Goal: Task Accomplishment & Management: Use online tool/utility

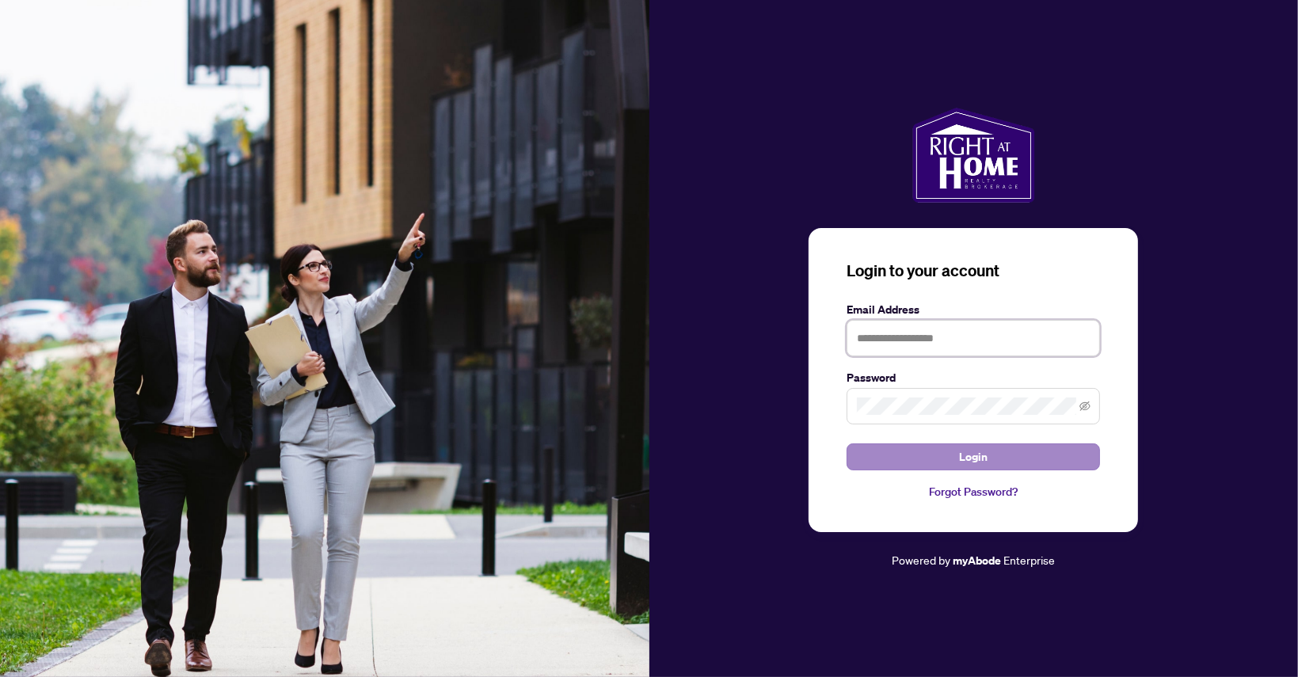
type input "**********"
click at [983, 452] on span "Login" at bounding box center [973, 456] width 29 height 25
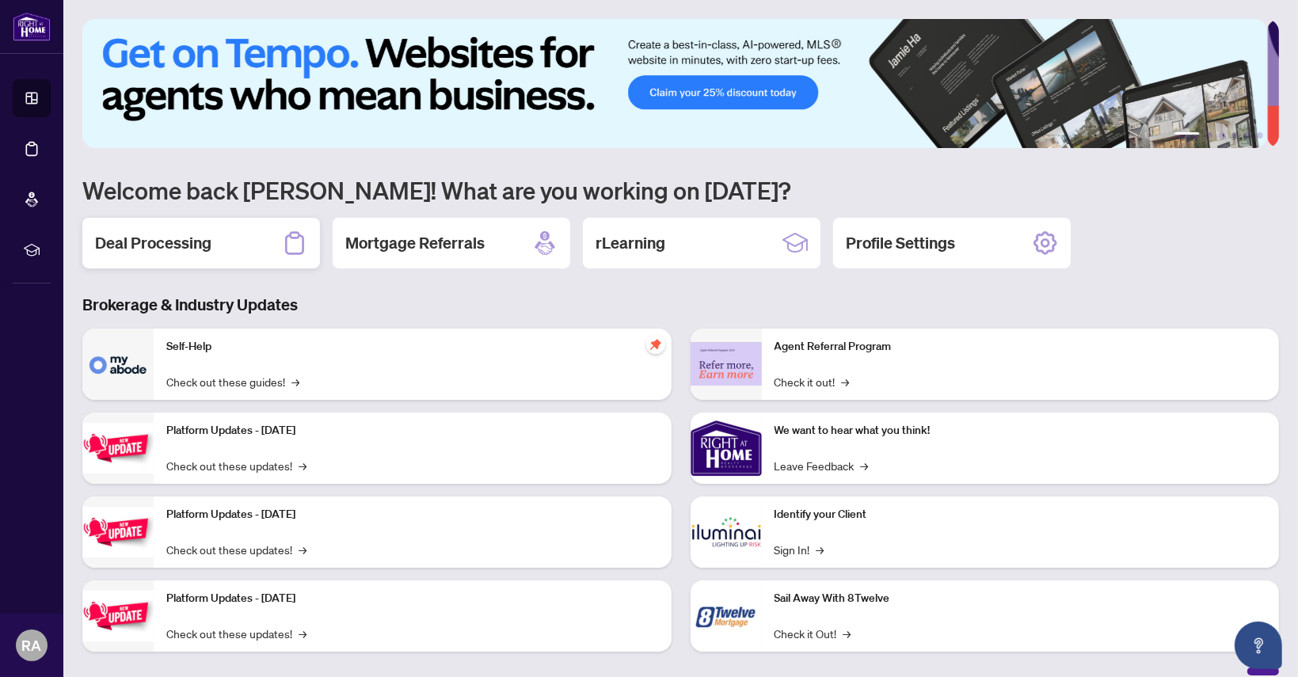
click at [187, 240] on h2 "Deal Processing" at bounding box center [153, 243] width 116 height 22
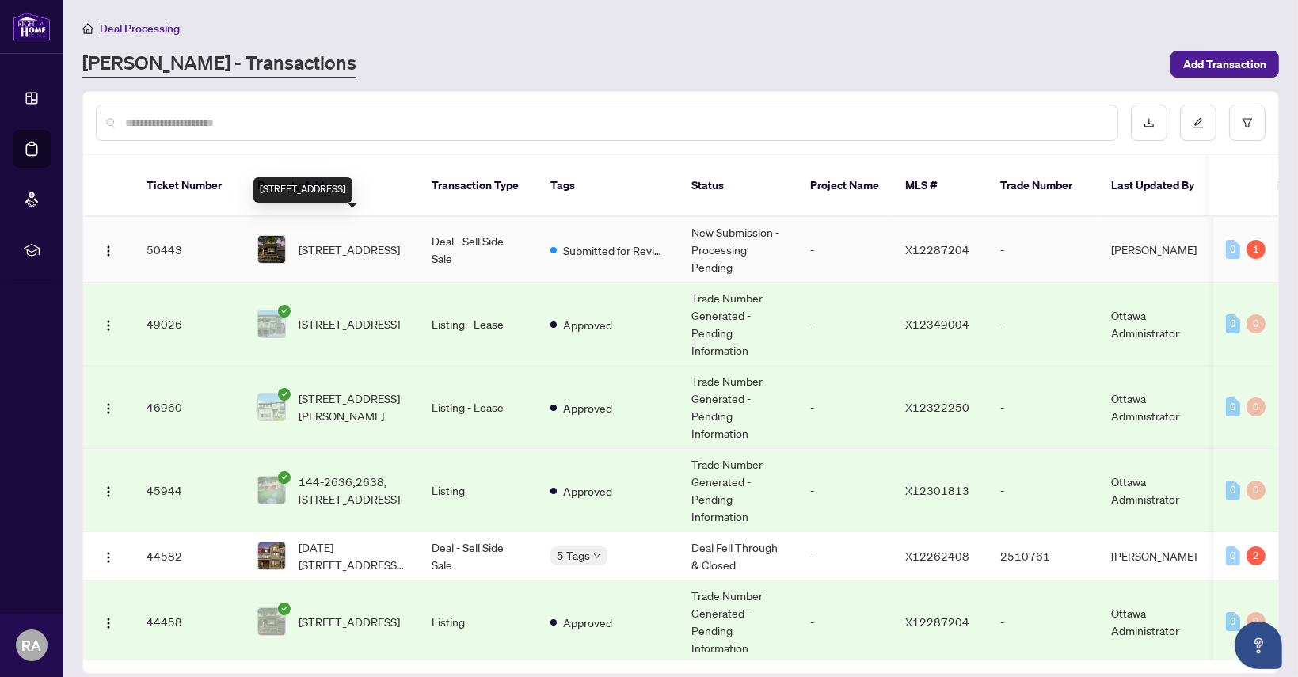
click at [341, 241] on span "422-422 Deer View Ave, Ottawa, Ontario K1T 0B9, Canada" at bounding box center [349, 249] width 101 height 17
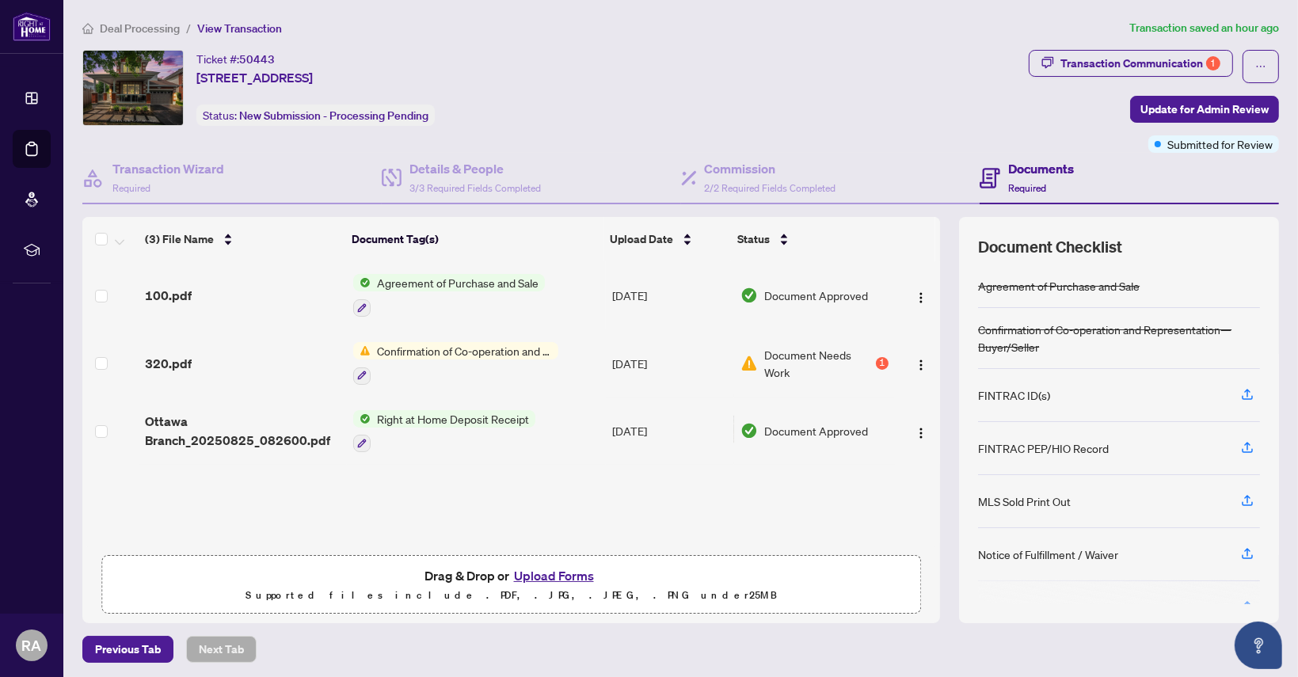
click at [447, 349] on span "Confirmation of Co-operation and Representation—Buyer/Seller" at bounding box center [465, 350] width 188 height 17
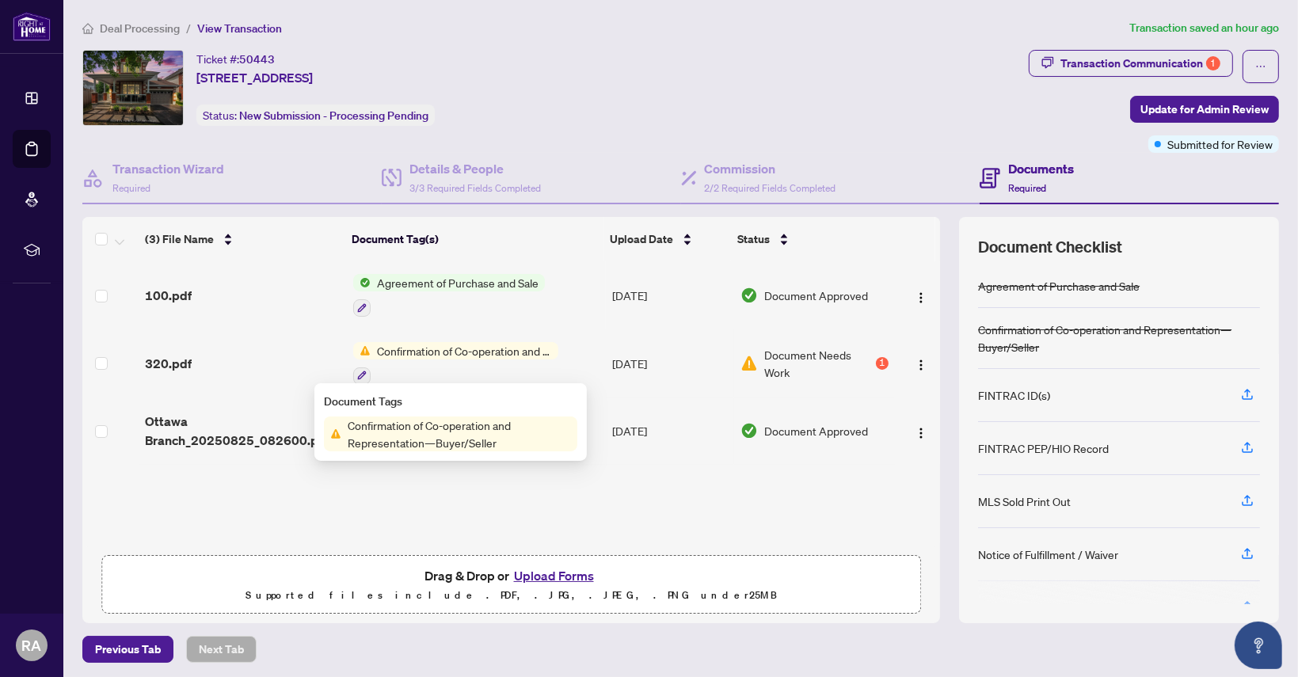
click at [448, 433] on span "Confirmation of Co-operation and Representation—Buyer/Seller" at bounding box center [459, 434] width 236 height 35
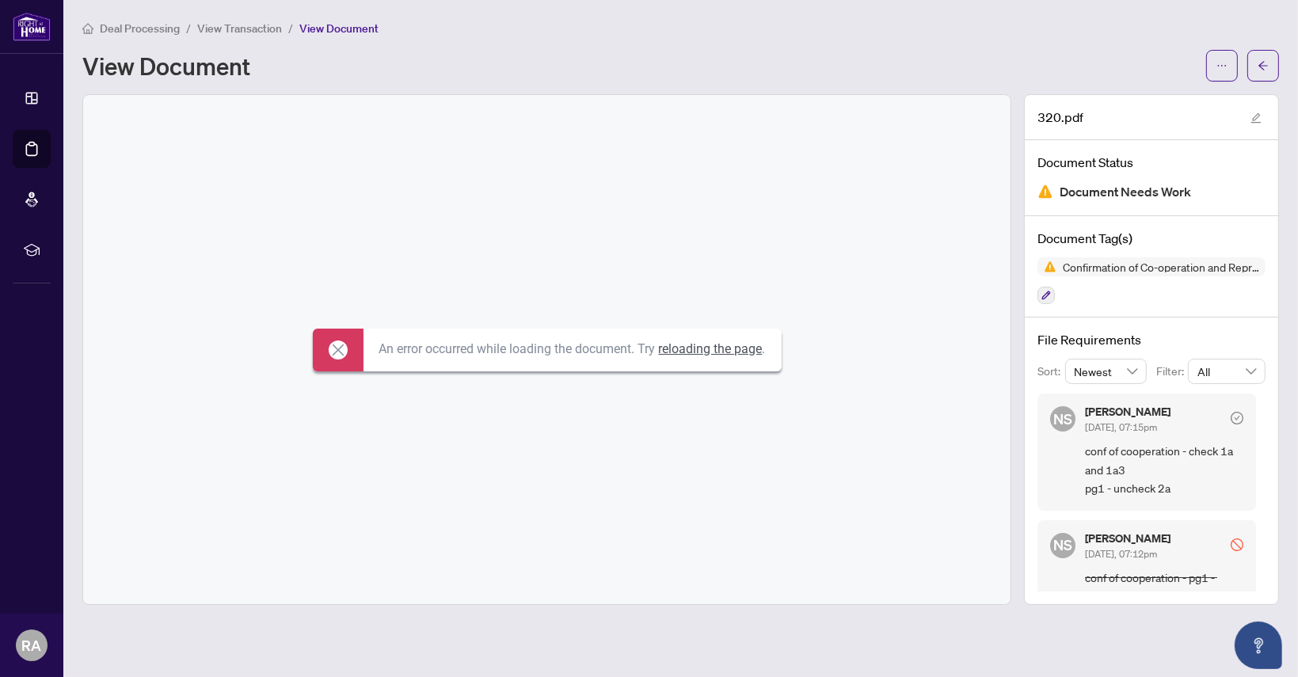
click at [705, 354] on link "reloading the page" at bounding box center [711, 348] width 104 height 15
click at [334, 349] on icon at bounding box center [335, 349] width 11 height 11
click at [334, 341] on icon at bounding box center [338, 350] width 19 height 19
click at [711, 348] on link "reloading the page" at bounding box center [711, 348] width 104 height 15
click at [1096, 451] on span "conf of cooperation - check 1a and 1a3 pg1 - uncheck 2a" at bounding box center [1164, 469] width 158 height 55
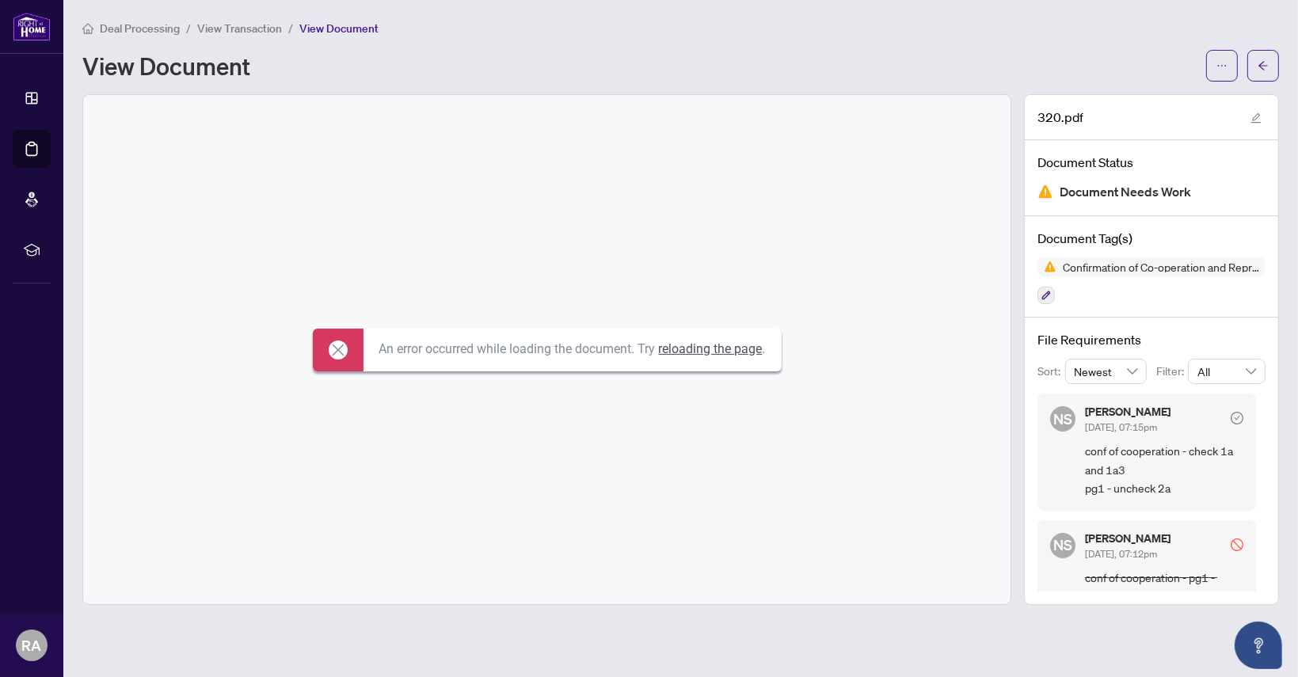
click at [1109, 475] on span "conf of cooperation - check 1a and 1a3 pg1 - uncheck 2a" at bounding box center [1164, 469] width 158 height 55
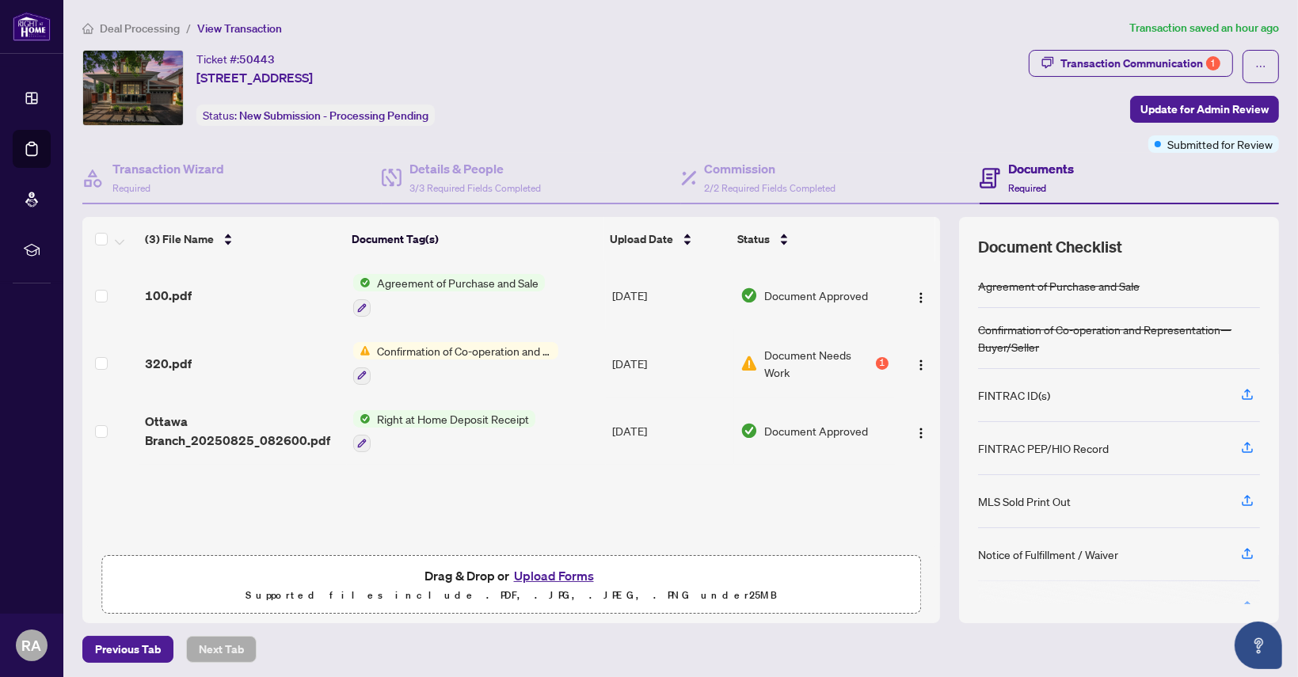
click at [792, 349] on span "Document Needs Work" at bounding box center [819, 363] width 109 height 35
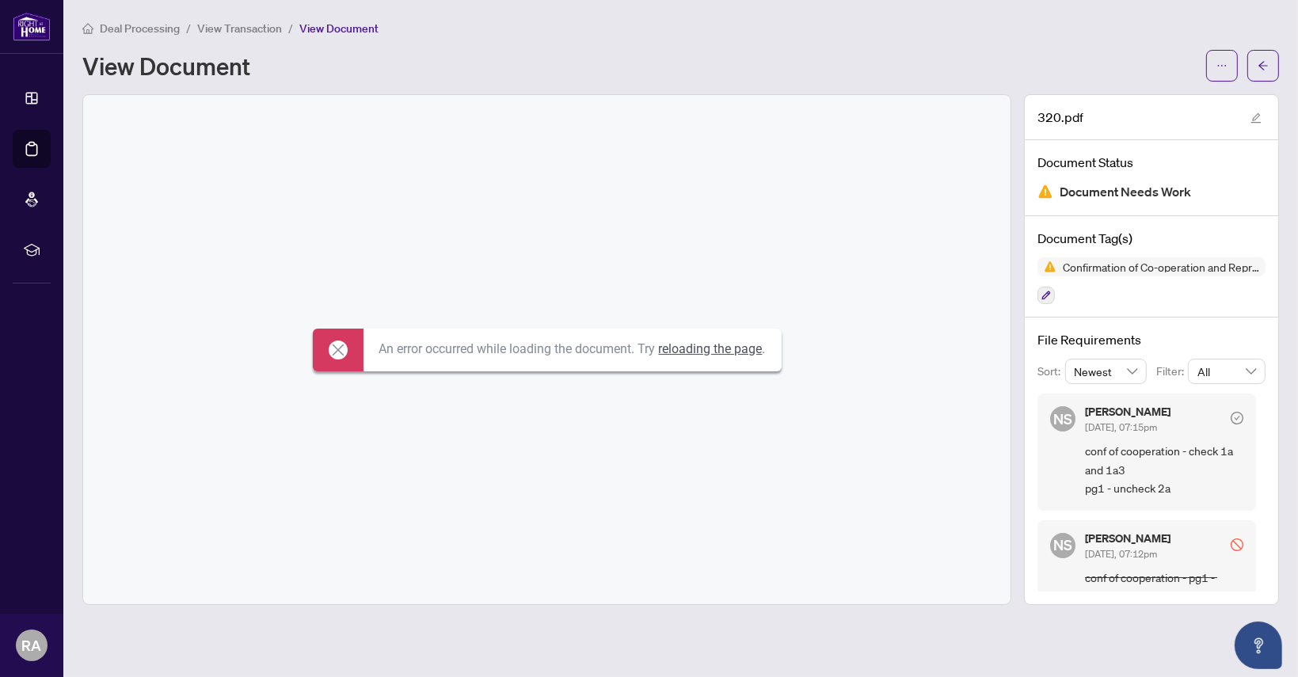
click at [337, 349] on icon at bounding box center [338, 350] width 19 height 19
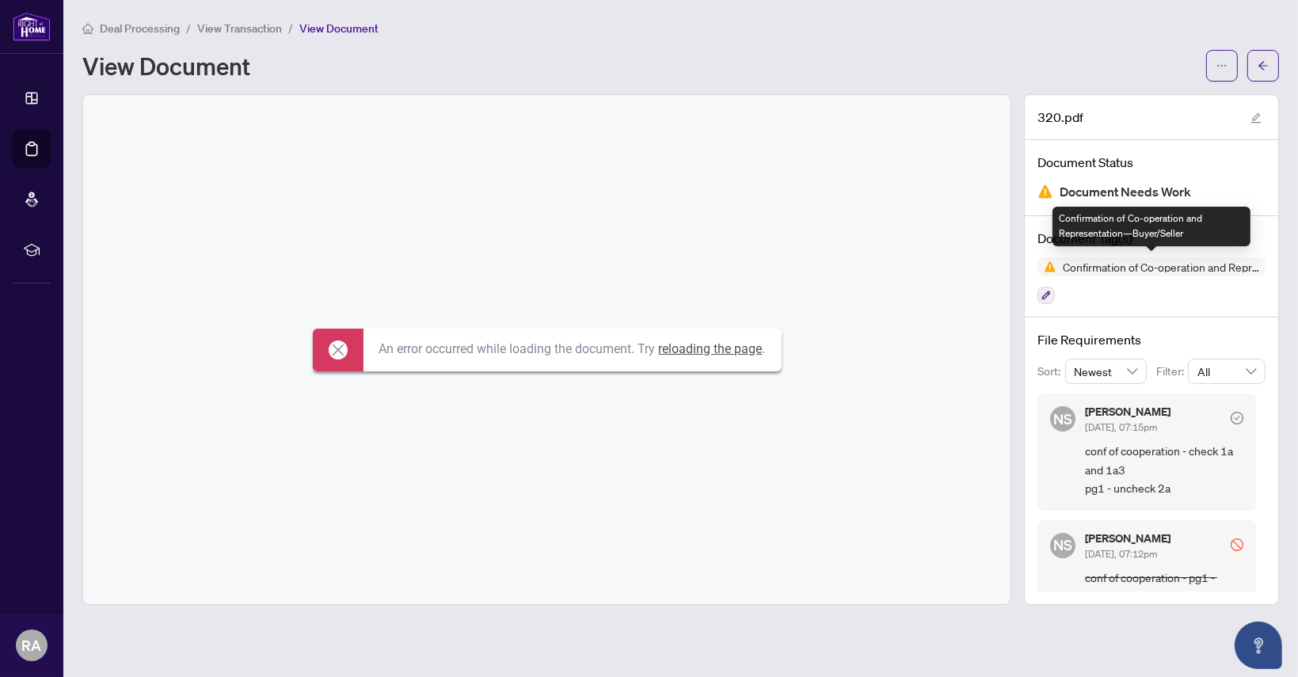
click at [1137, 265] on span "Confirmation of Co-operation and Representation—Buyer/Seller" at bounding box center [1161, 266] width 209 height 11
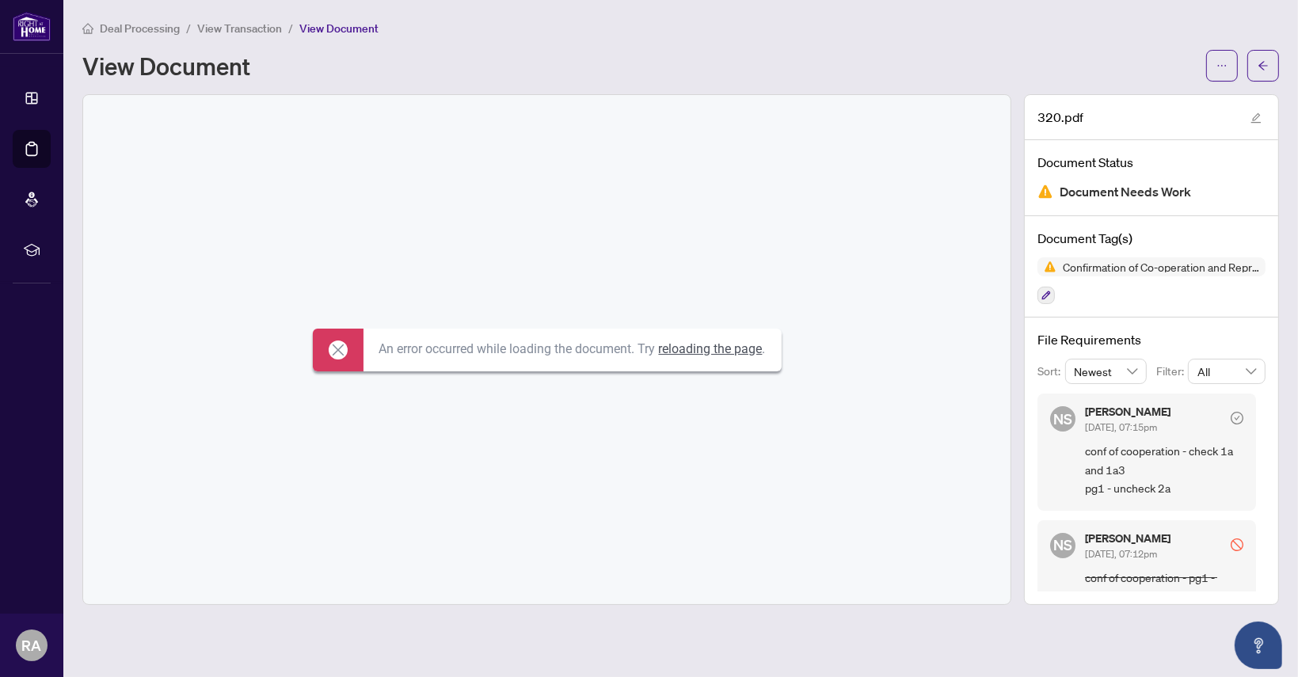
click at [1133, 459] on span "conf of cooperation - check 1a and 1a3 pg1 - uncheck 2a" at bounding box center [1164, 469] width 158 height 55
drag, startPoint x: 1260, startPoint y: 491, endPoint x: 1258, endPoint y: 532, distance: 41.3
click at [1258, 532] on div "NS Neena Sharma Aug/28/2025, 07:15pm conf of cooperation - check 1a and 1a3 pg1…" at bounding box center [1152, 493] width 228 height 198
click at [1258, 62] on icon "arrow-left" at bounding box center [1263, 65] width 11 height 11
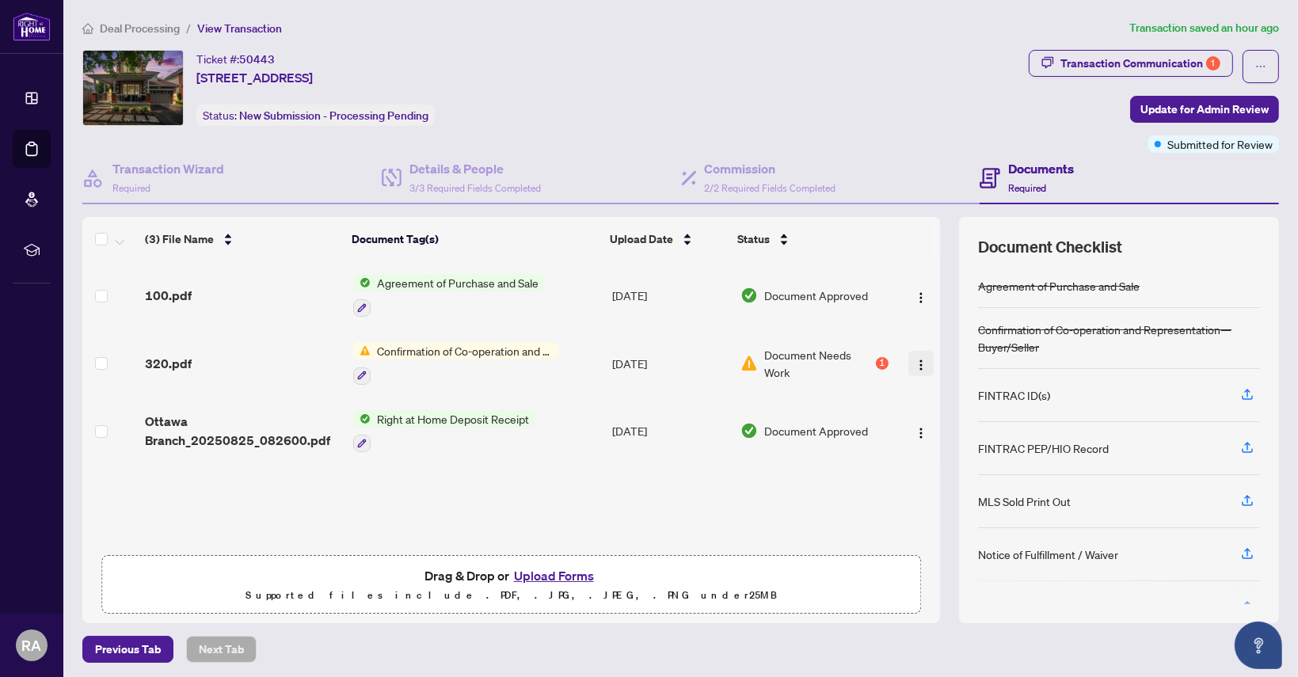
click at [915, 359] on img "button" at bounding box center [921, 365] width 13 height 13
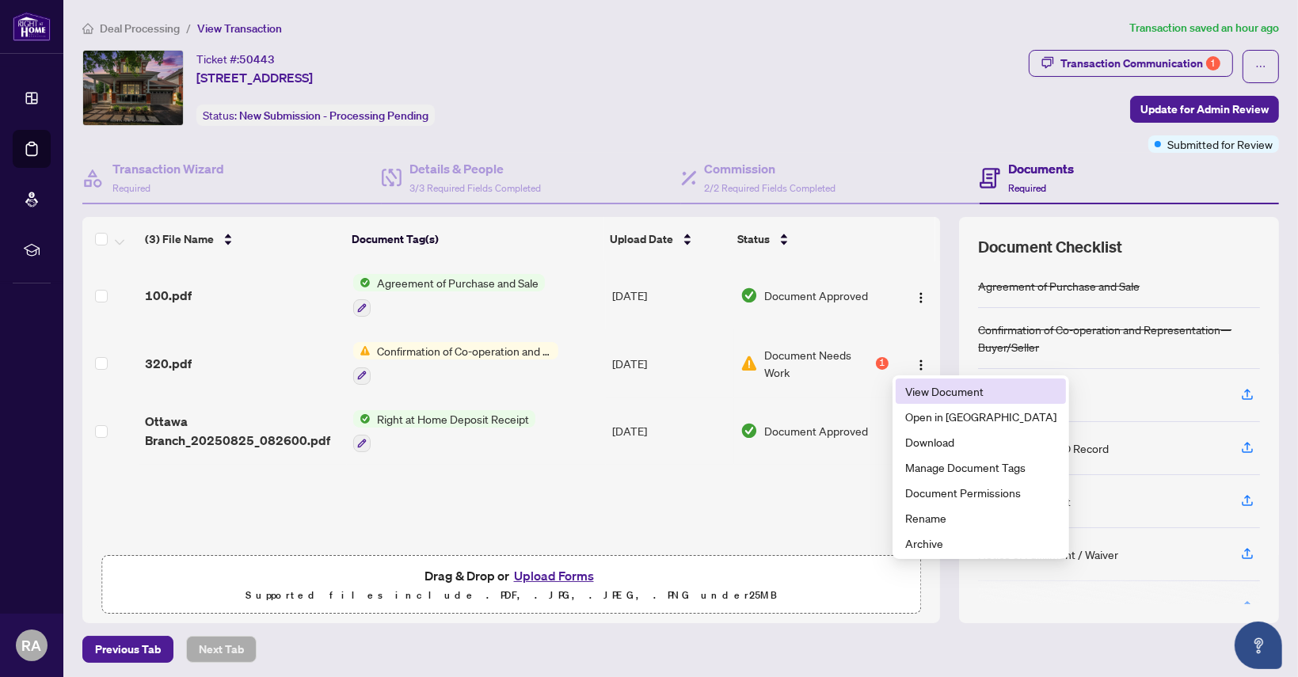
click at [945, 391] on span "View Document" at bounding box center [981, 391] width 151 height 17
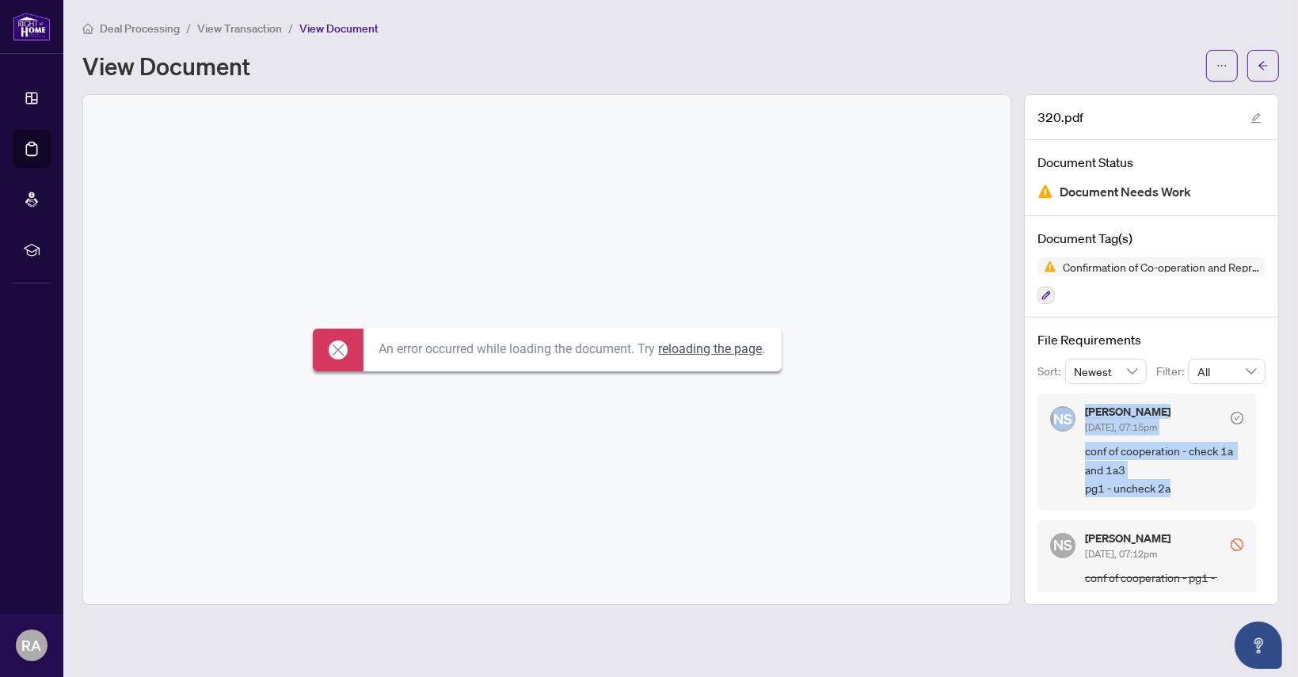
drag, startPoint x: 1041, startPoint y: 404, endPoint x: 1188, endPoint y: 494, distance: 172.4
click at [1188, 494] on div "NS Neena Sharma Aug/28/2025, 07:15pm conf of cooperation - check 1a and 1a3 pg1…" at bounding box center [1147, 452] width 219 height 116
copy div "NS Neena Sharma Aug/28/2025, 07:15pm conf of cooperation - check 1a and 1a3 pg1…"
